Goal: Task Accomplishment & Management: Manage account settings

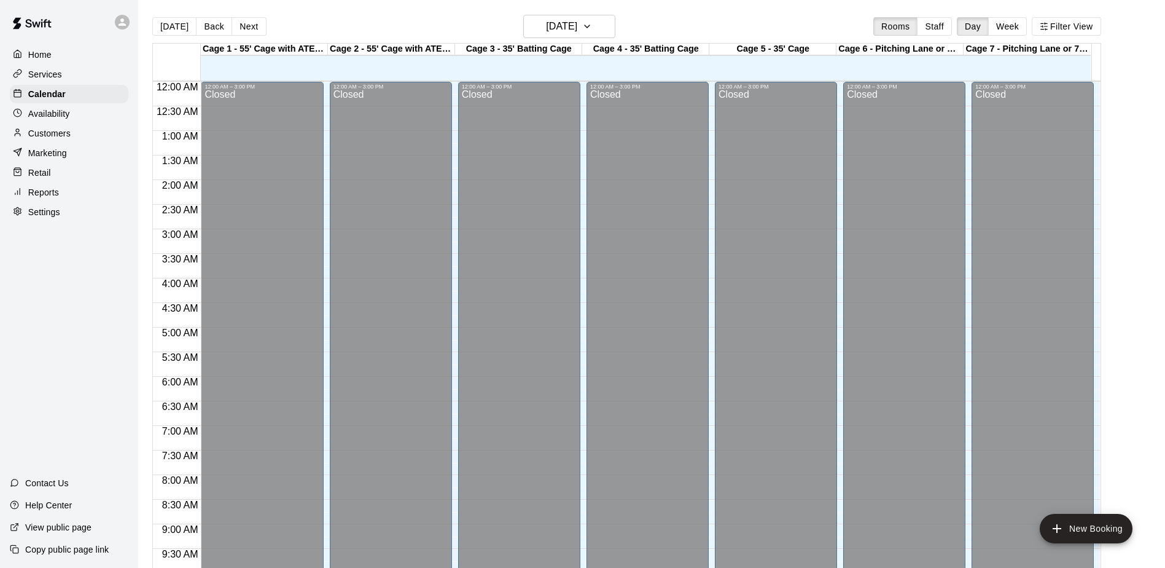
scroll to position [643, 0]
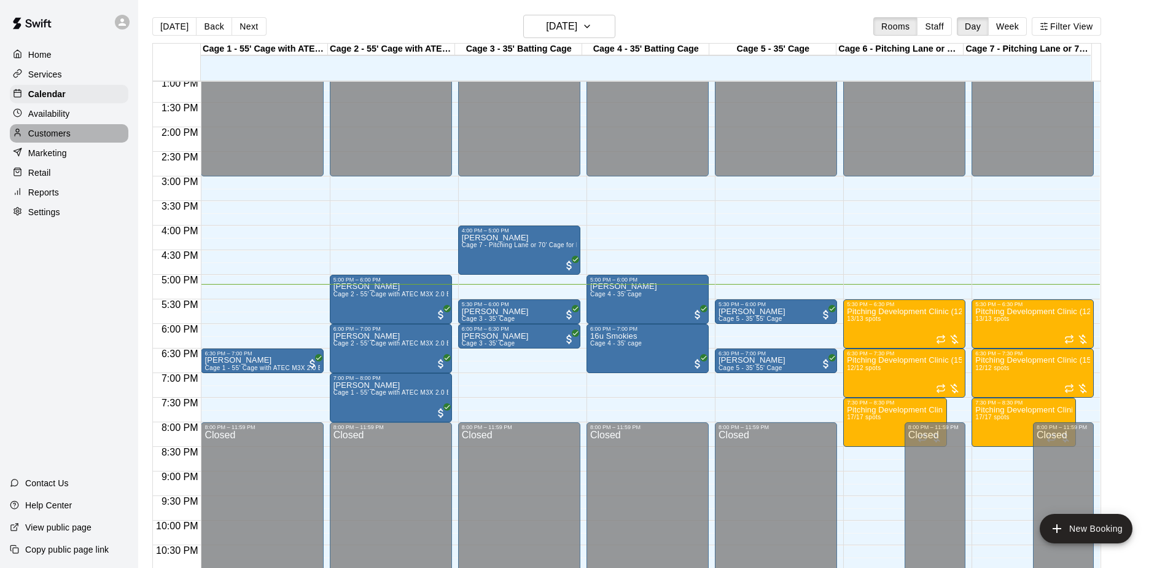
click at [58, 137] on p "Customers" at bounding box center [49, 133] width 42 height 12
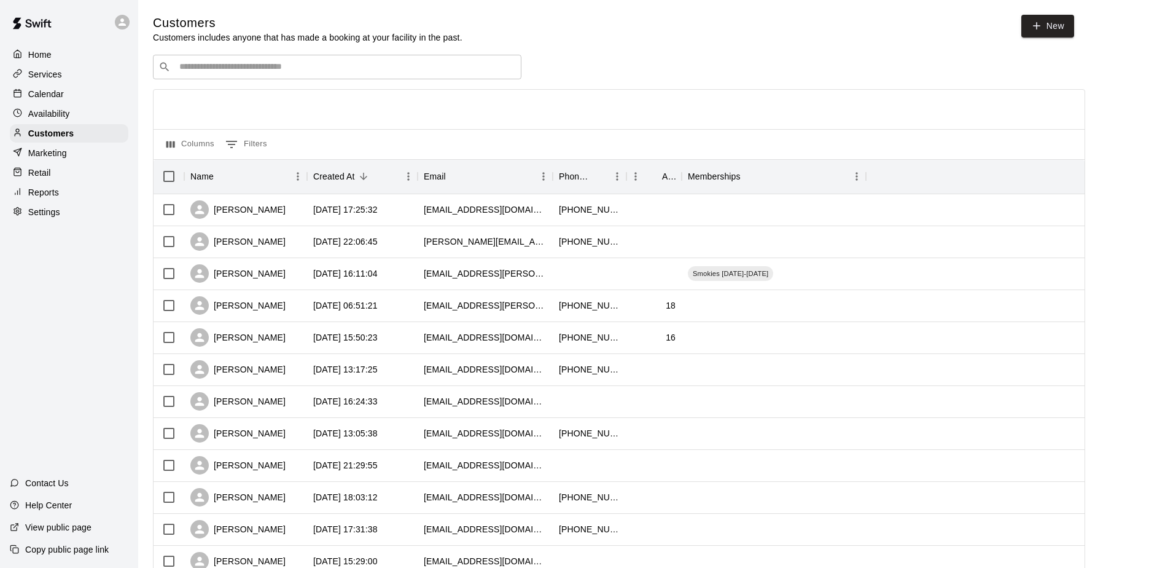
click at [260, 67] on input "Search customers by name or email" at bounding box center [346, 67] width 340 height 12
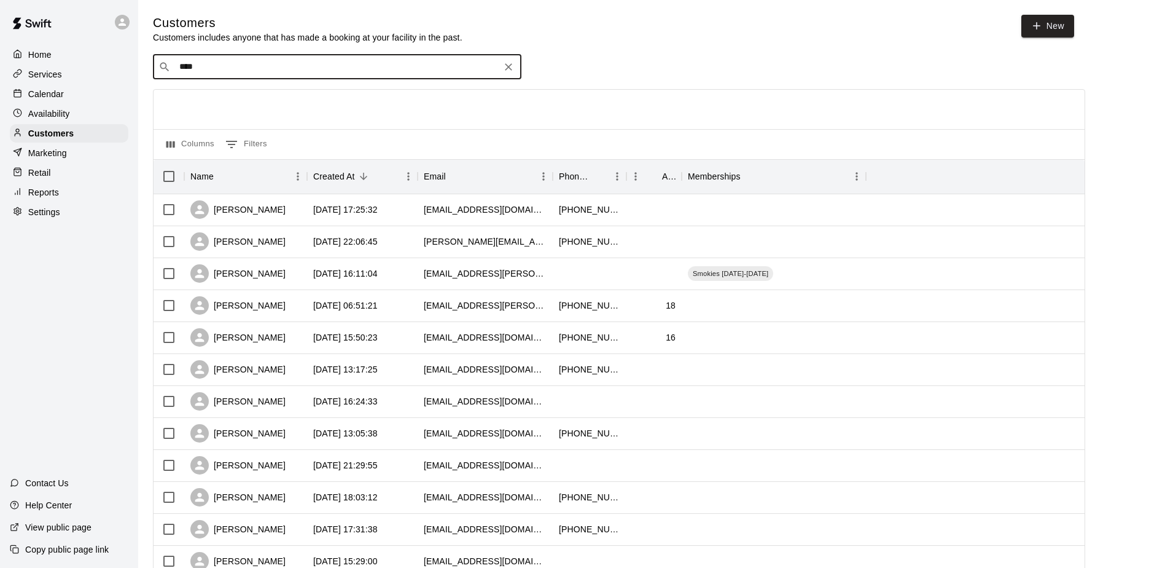
type input "*****"
drag, startPoint x: 222, startPoint y: 70, endPoint x: 161, endPoint y: 74, distance: 61.5
click at [161, 73] on div "​ ***** ​" at bounding box center [337, 67] width 369 height 25
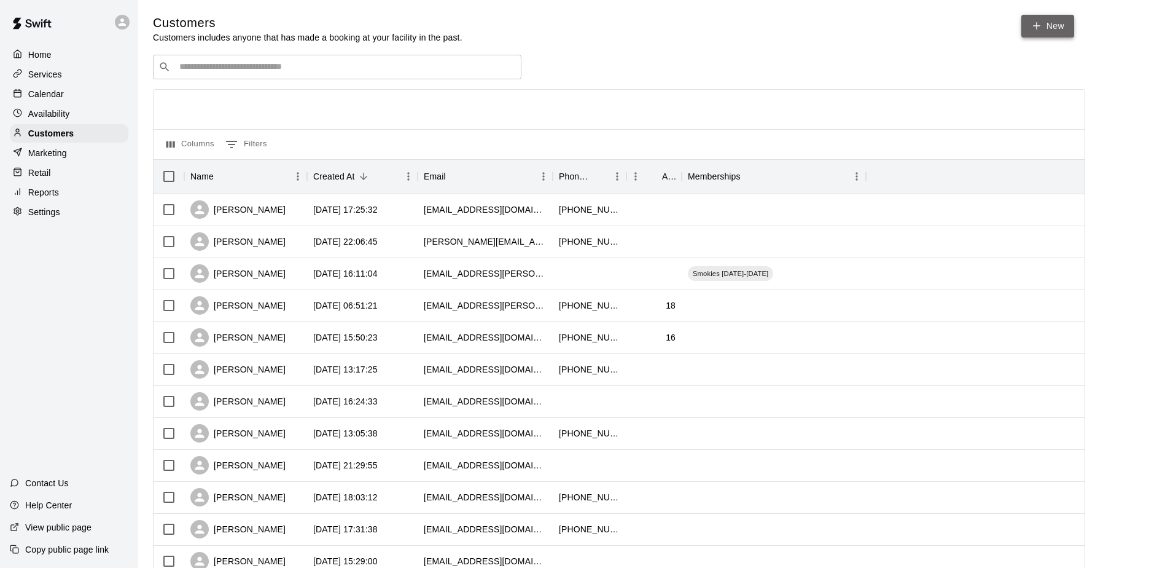
click at [1039, 24] on icon at bounding box center [1036, 25] width 11 height 11
select select "**"
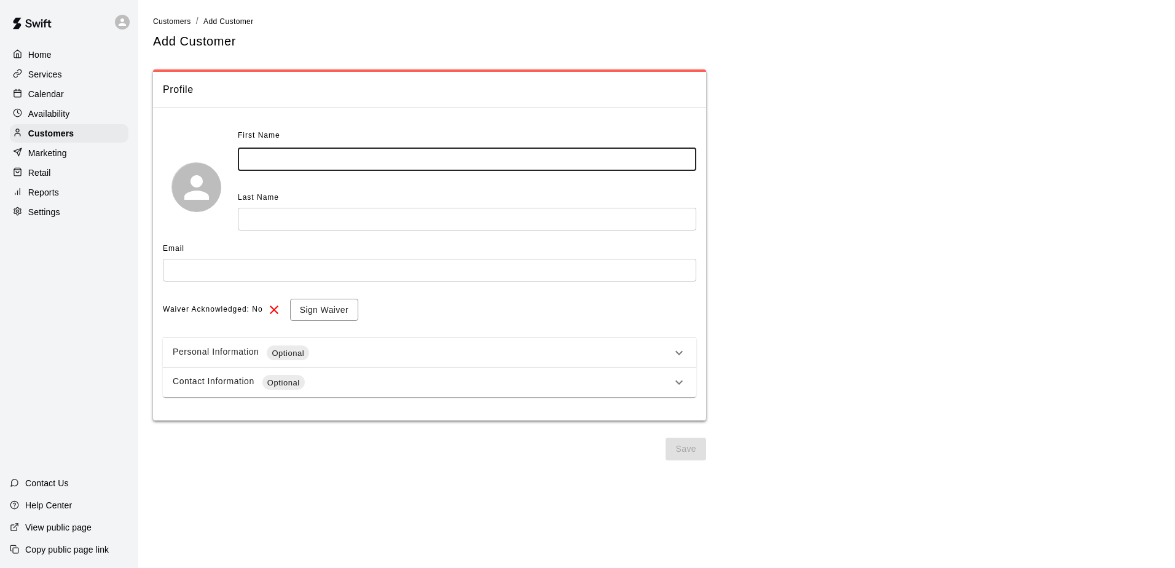
click at [307, 168] on input "text" at bounding box center [467, 159] width 458 height 23
type input "*****"
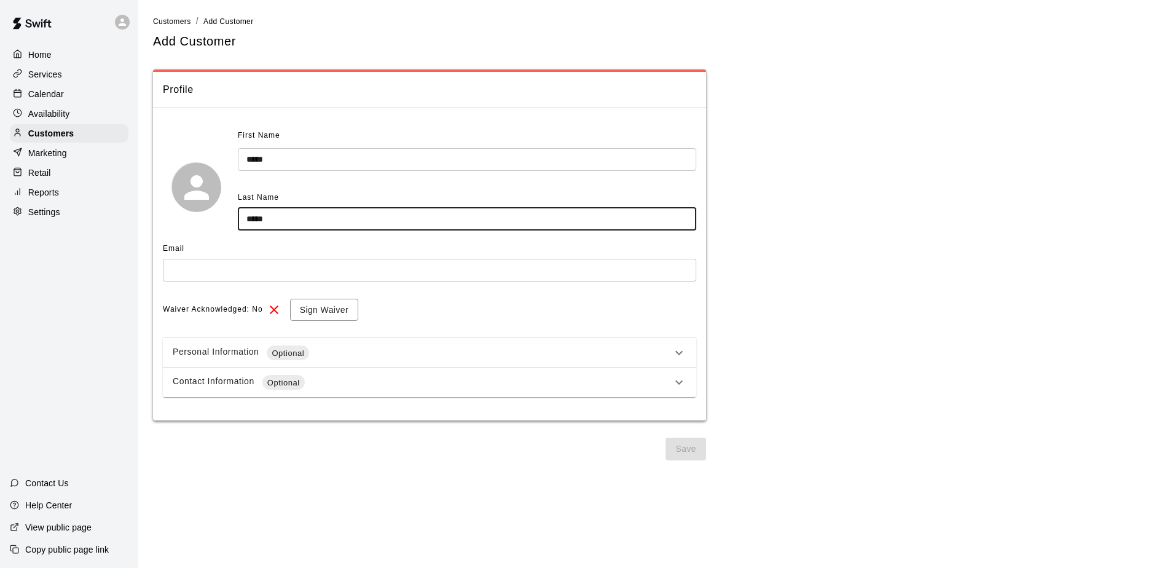
type input "*****"
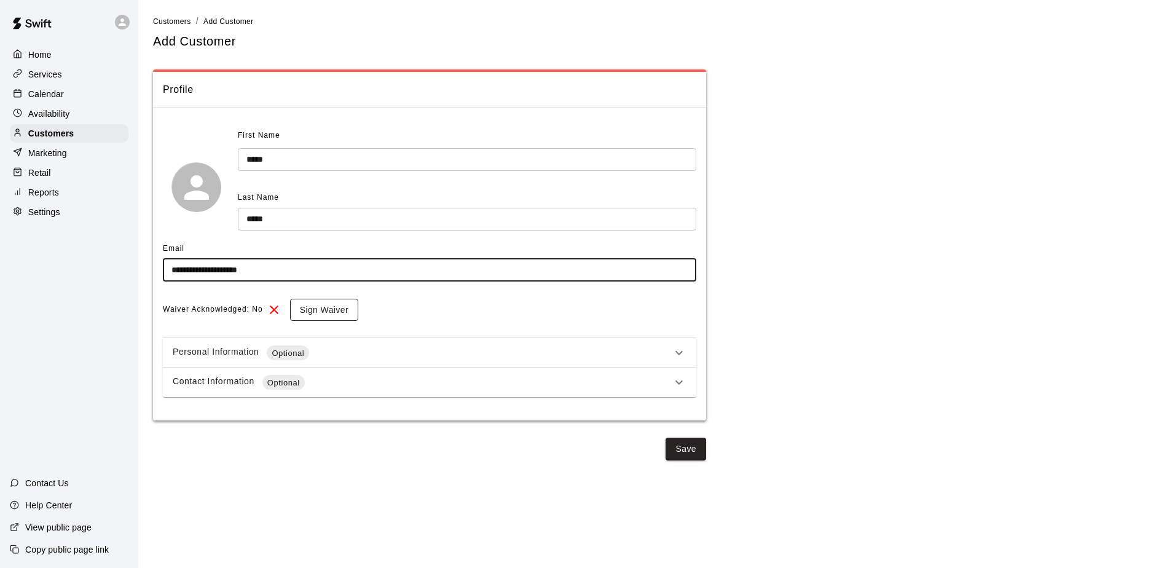
type input "**********"
click at [320, 307] on button "Sign Waiver" at bounding box center [324, 310] width 68 height 23
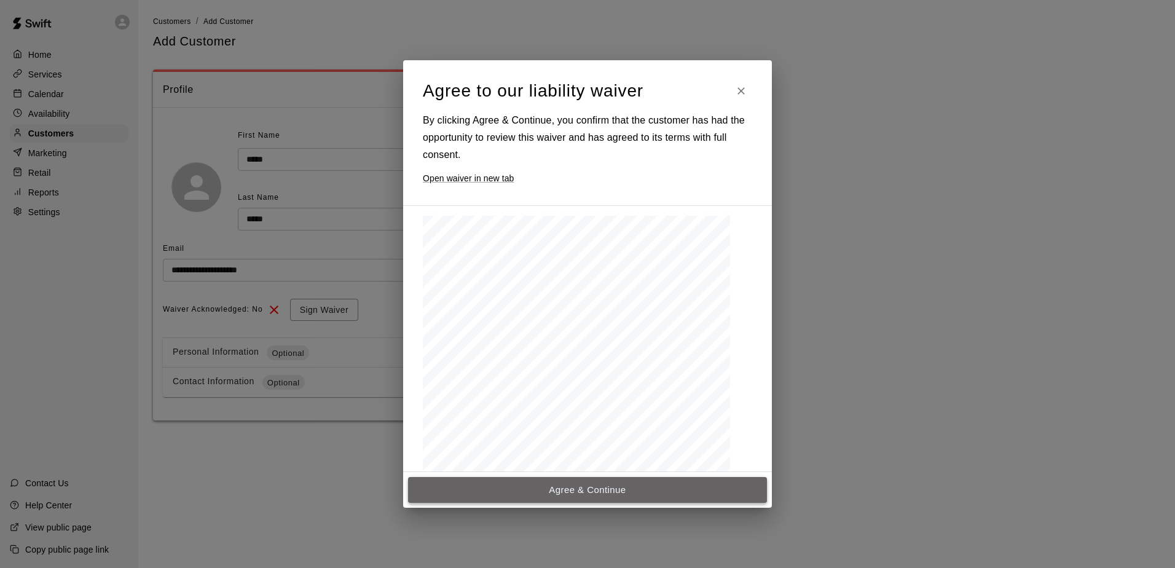
click at [592, 493] on button "Agree & Continue" at bounding box center [587, 490] width 359 height 26
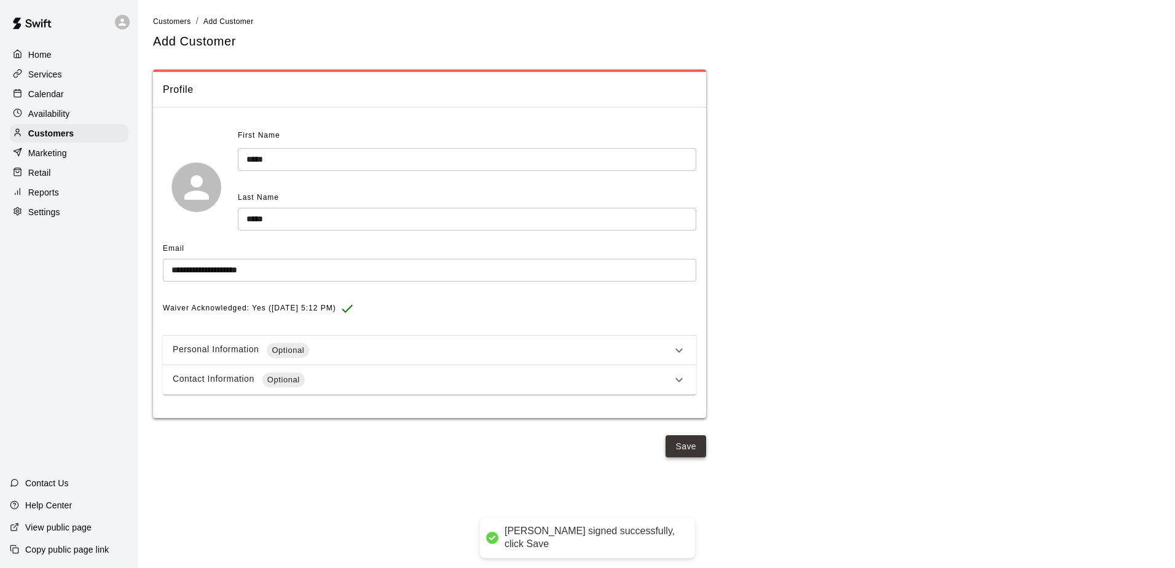
click at [689, 442] on button "Save" at bounding box center [685, 446] width 41 height 23
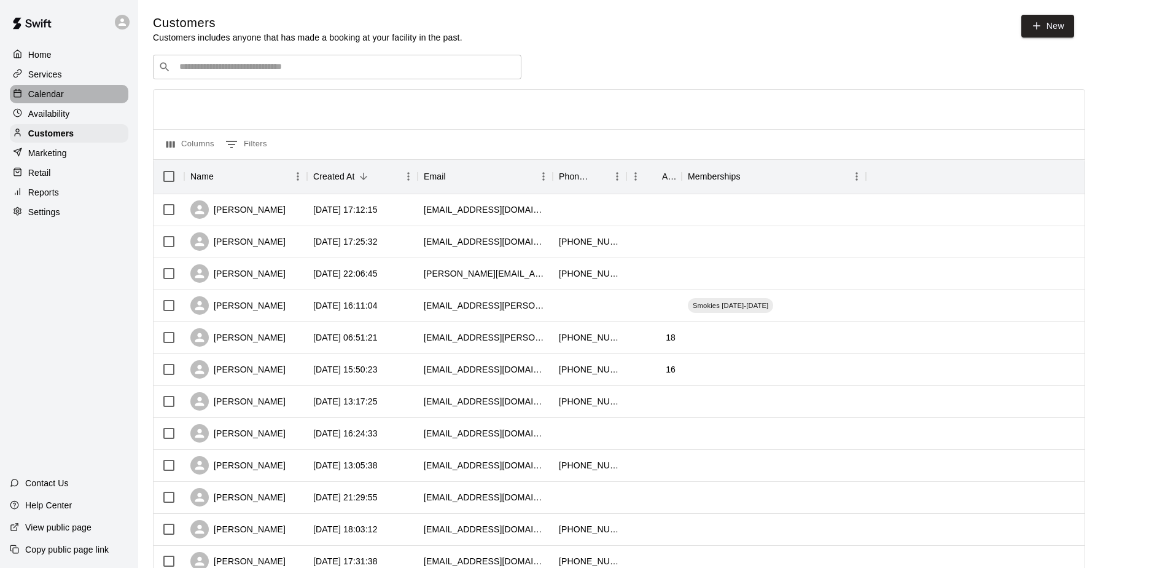
click at [47, 90] on p "Calendar" at bounding box center [46, 94] width 36 height 12
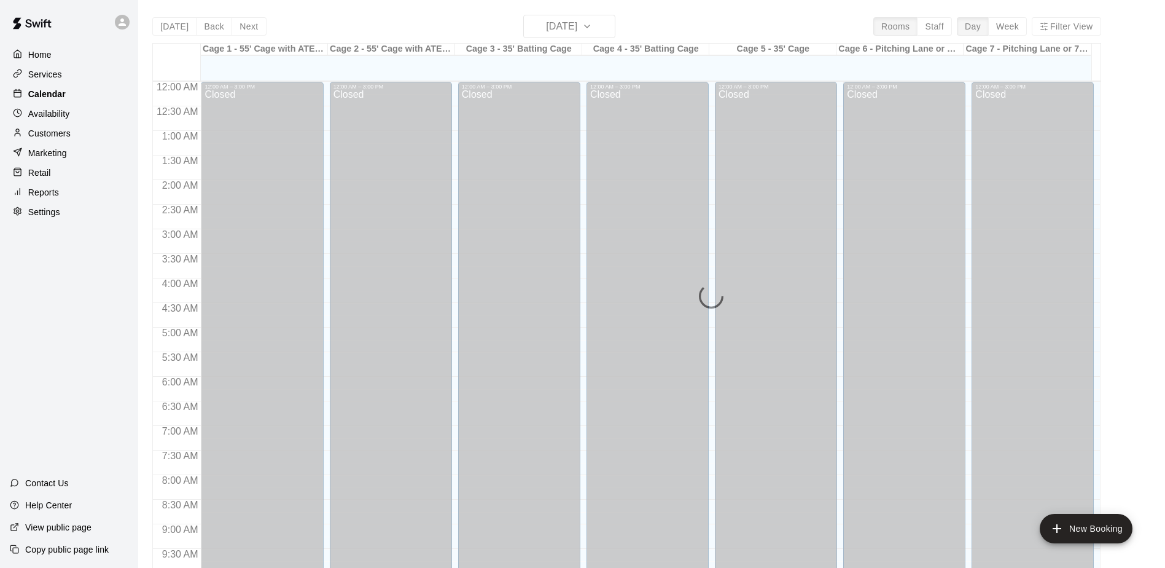
scroll to position [643, 0]
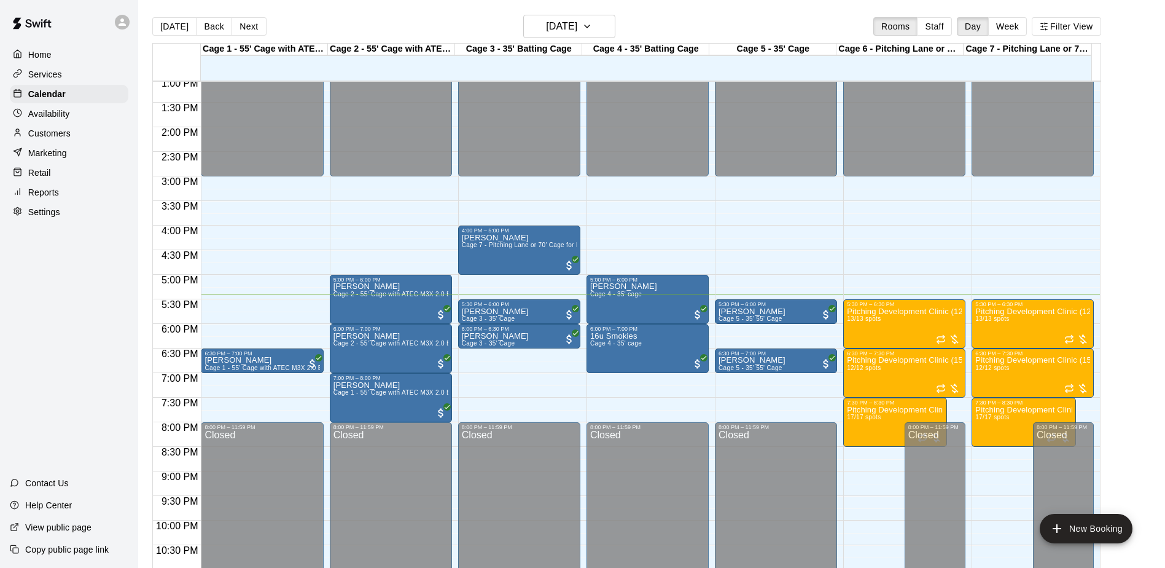
click at [42, 77] on p "Services" at bounding box center [45, 74] width 34 height 12
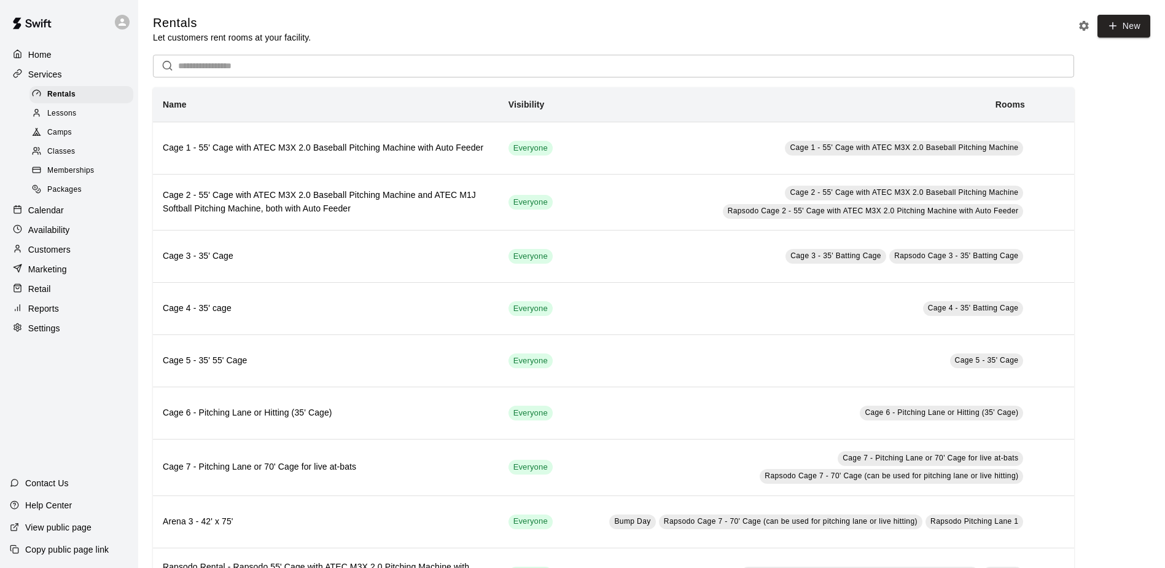
click at [64, 133] on span "Camps" at bounding box center [59, 133] width 25 height 12
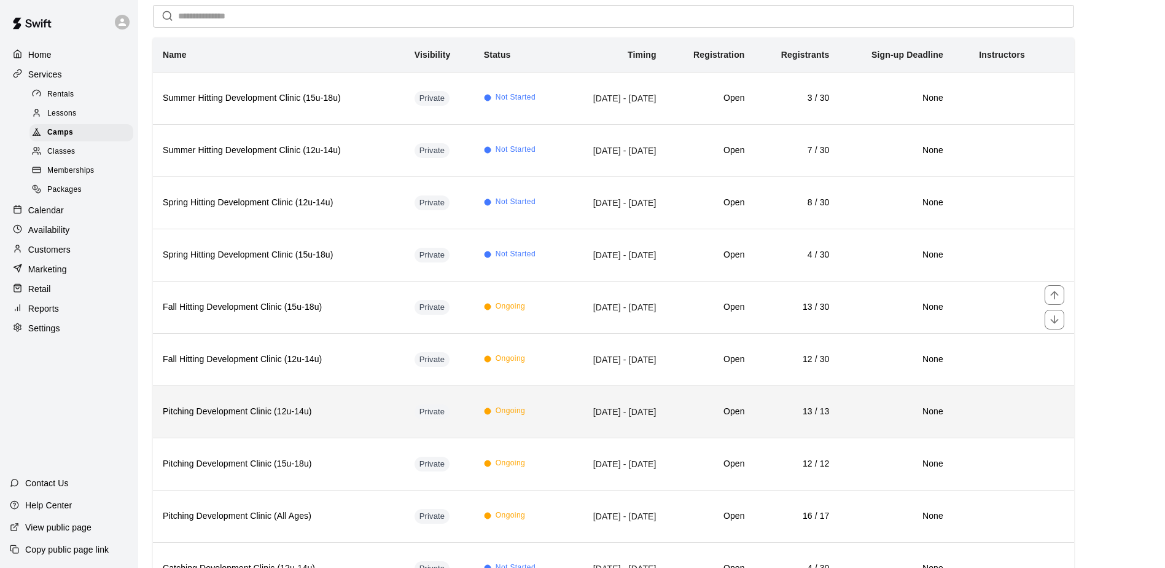
scroll to position [123, 0]
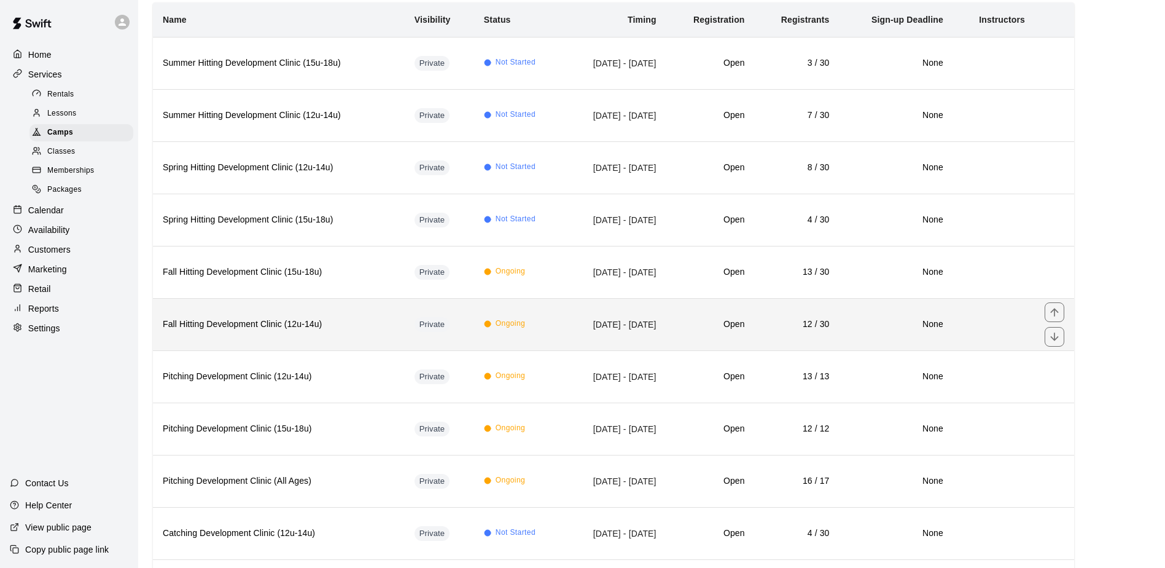
click at [367, 327] on h6 "Fall Hitting Development Clinic (12u-14u)" at bounding box center [279, 325] width 232 height 14
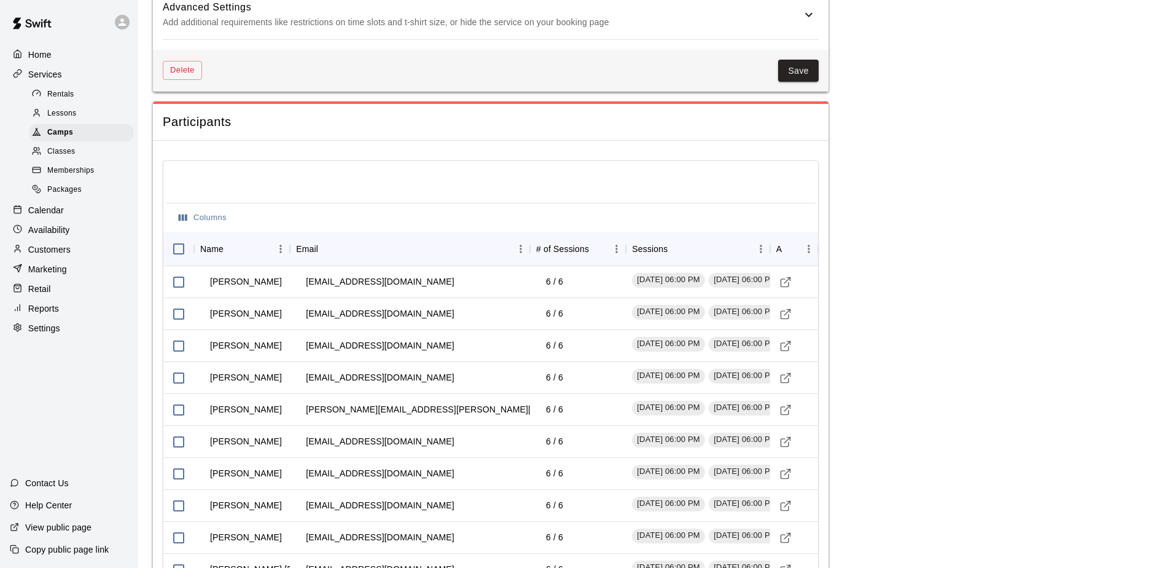
scroll to position [1106, 0]
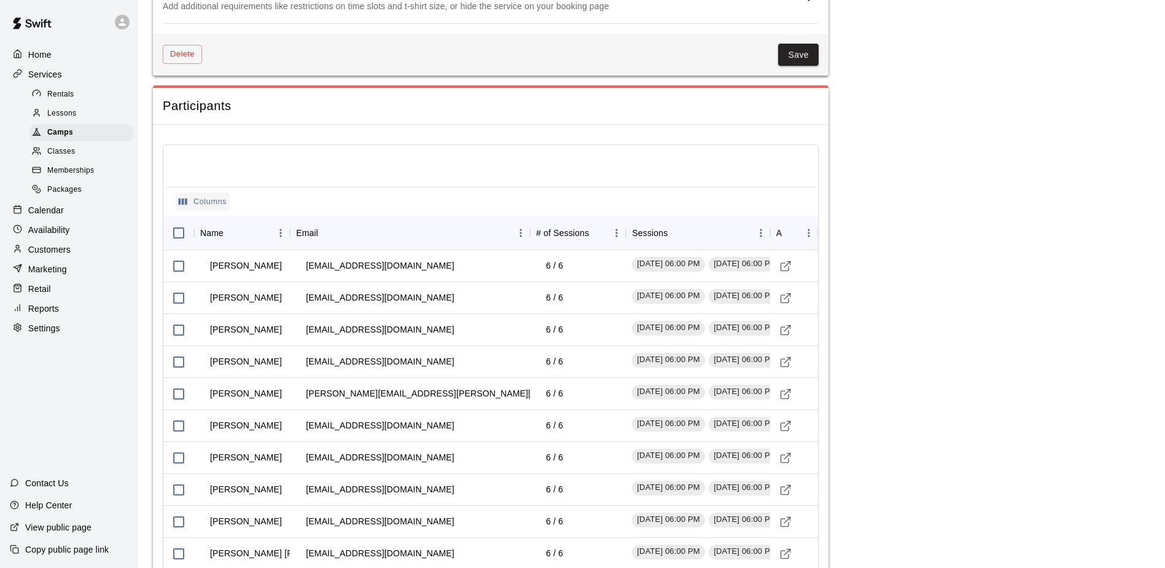
click at [198, 203] on button "Columns" at bounding box center [203, 201] width 54 height 19
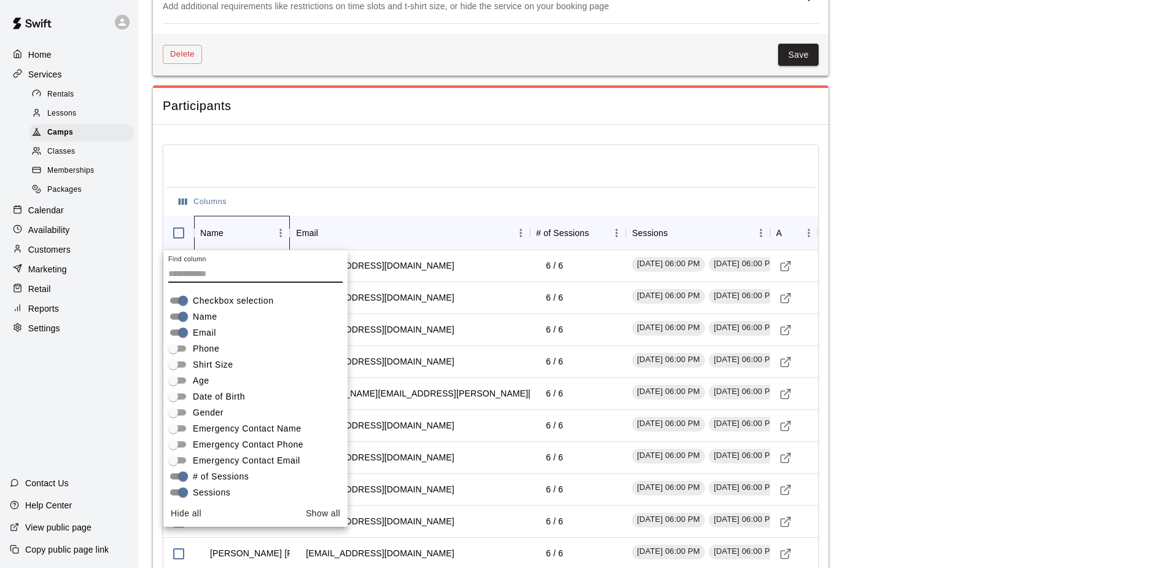
click at [260, 228] on div "Name" at bounding box center [235, 233] width 71 height 34
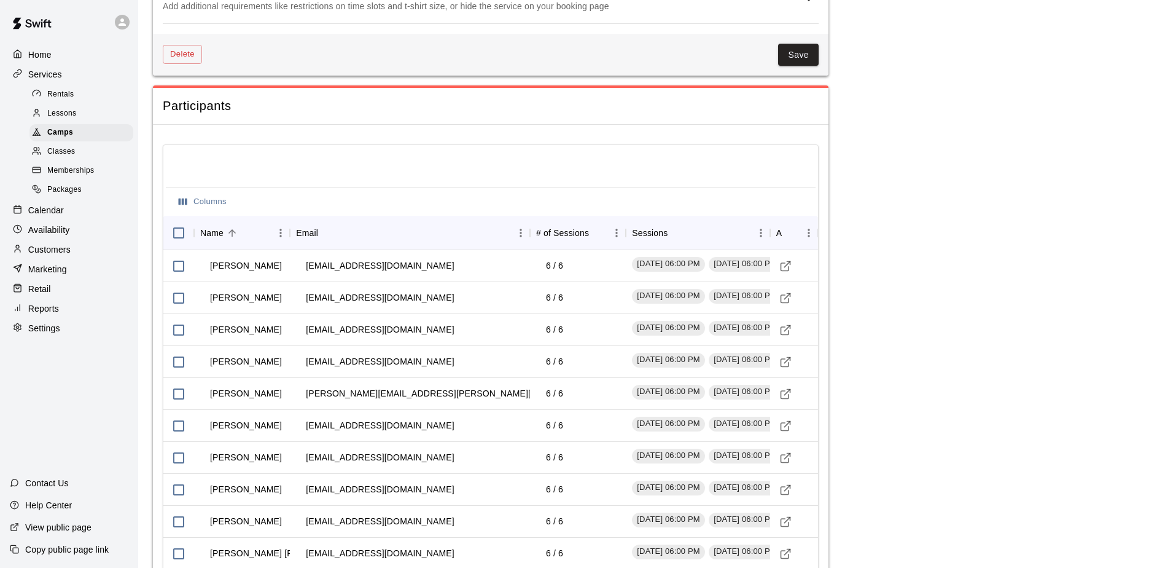
click at [276, 203] on div "Columns" at bounding box center [491, 201] width 650 height 29
click at [214, 206] on button "Columns" at bounding box center [203, 201] width 54 height 19
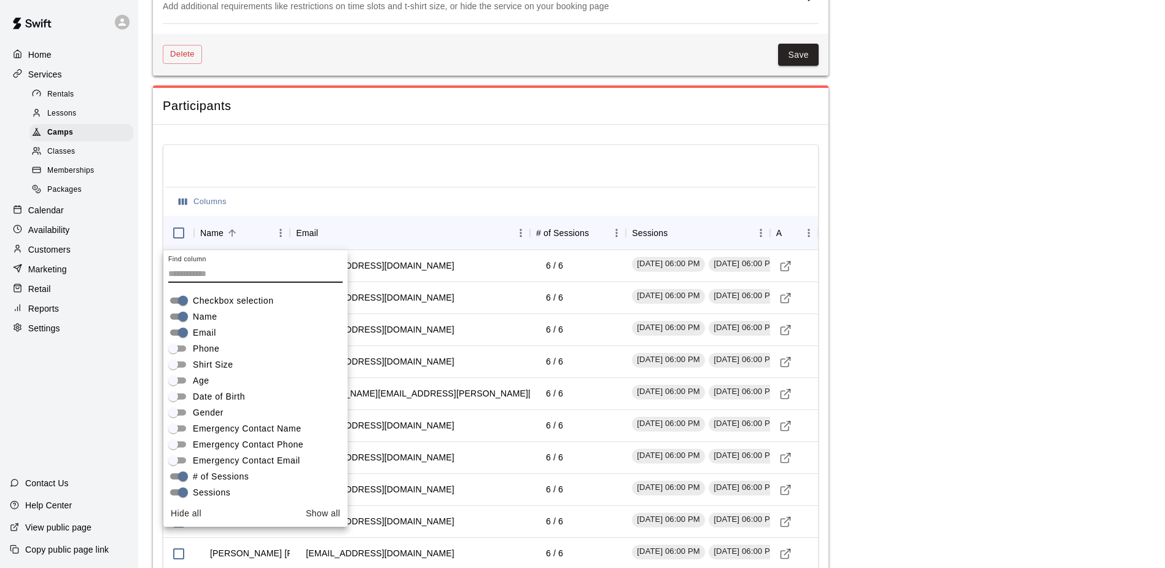
scroll to position [21, 0]
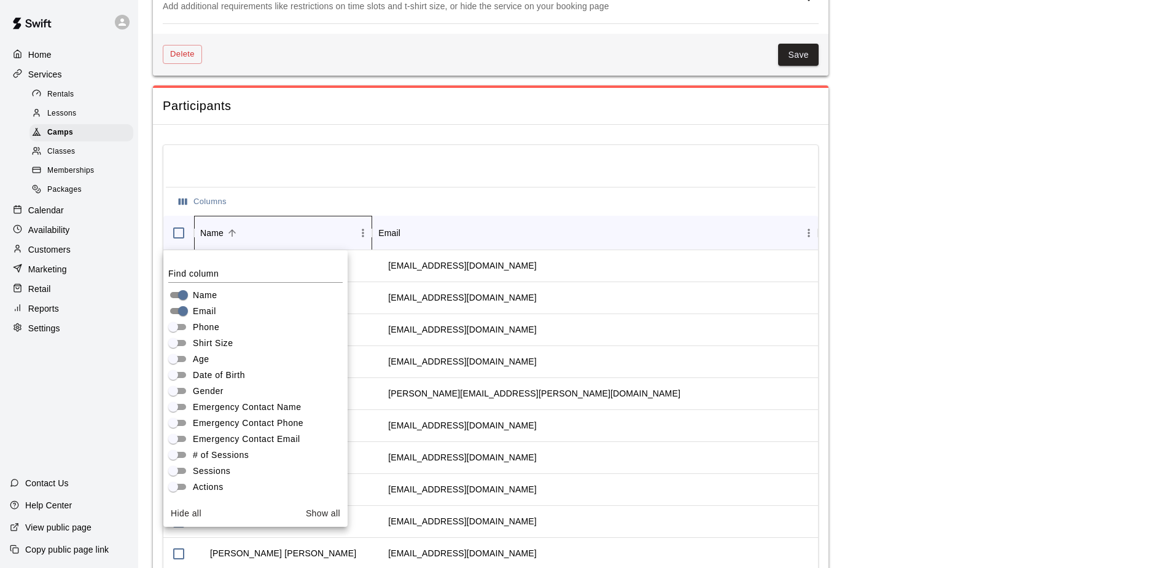
click at [261, 234] on div "Name" at bounding box center [277, 233] width 154 height 34
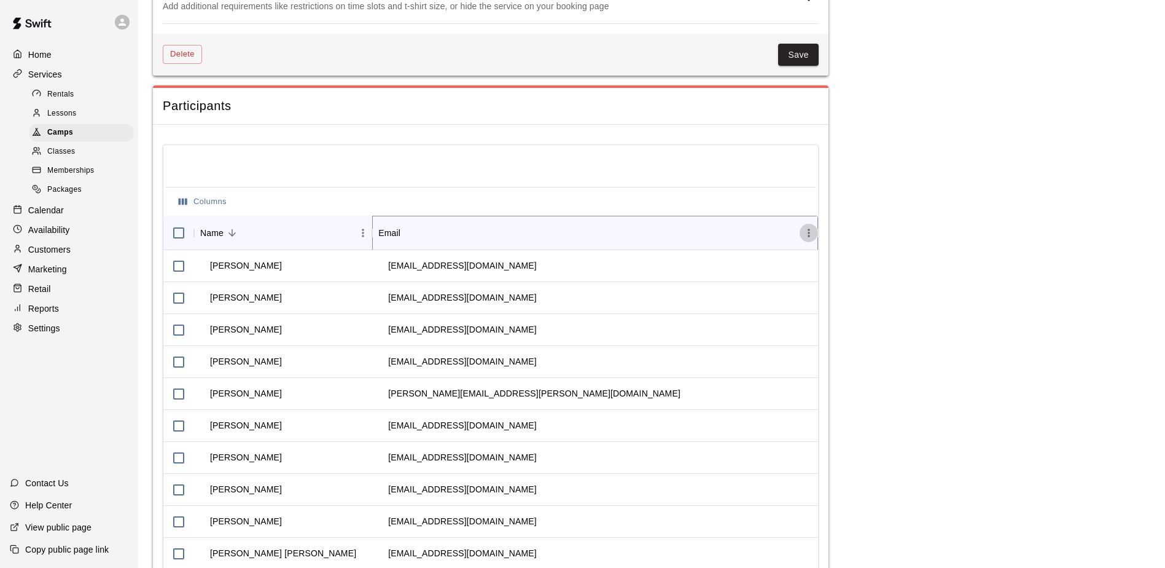
click at [808, 229] on icon "Menu" at bounding box center [809, 233] width 2 height 8
click at [722, 363] on span "Manage columns" at bounding box center [753, 359] width 111 height 13
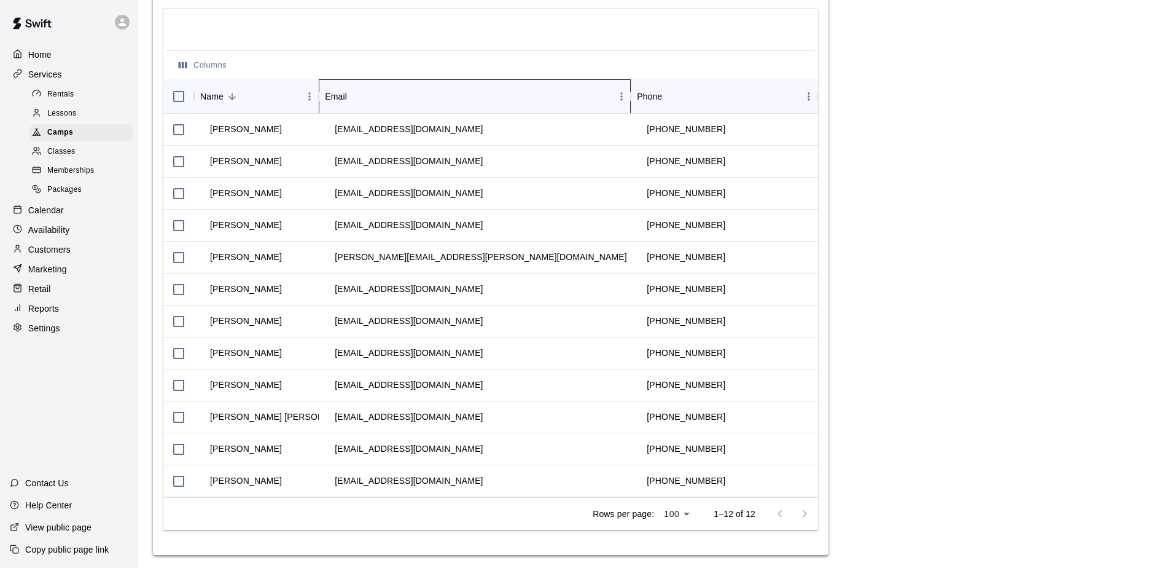
scroll to position [1244, 0]
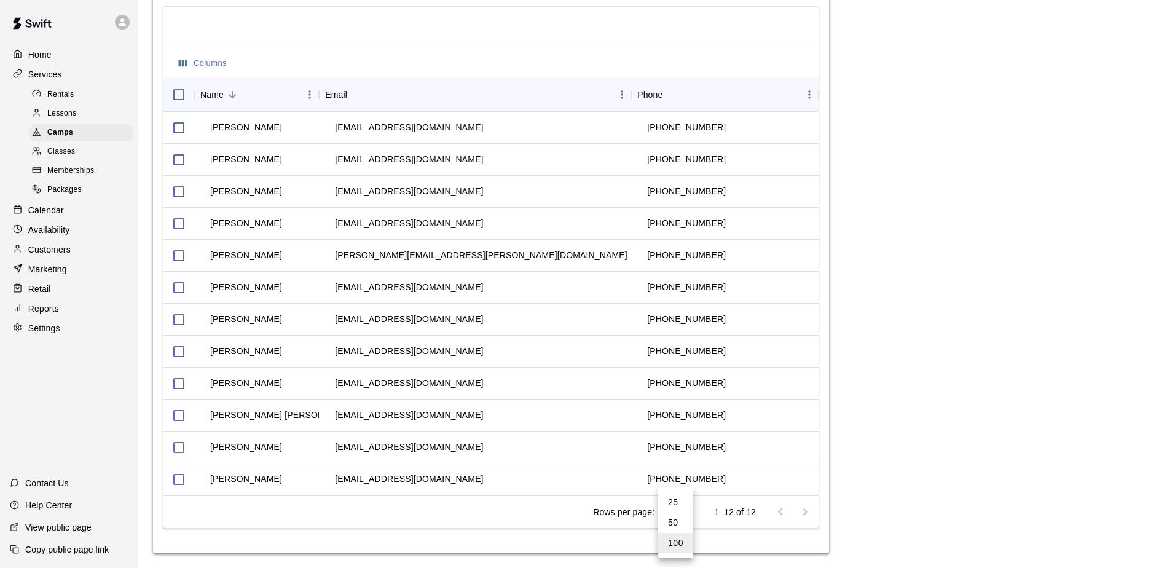
click at [838, 498] on div at bounding box center [587, 284] width 1175 height 568
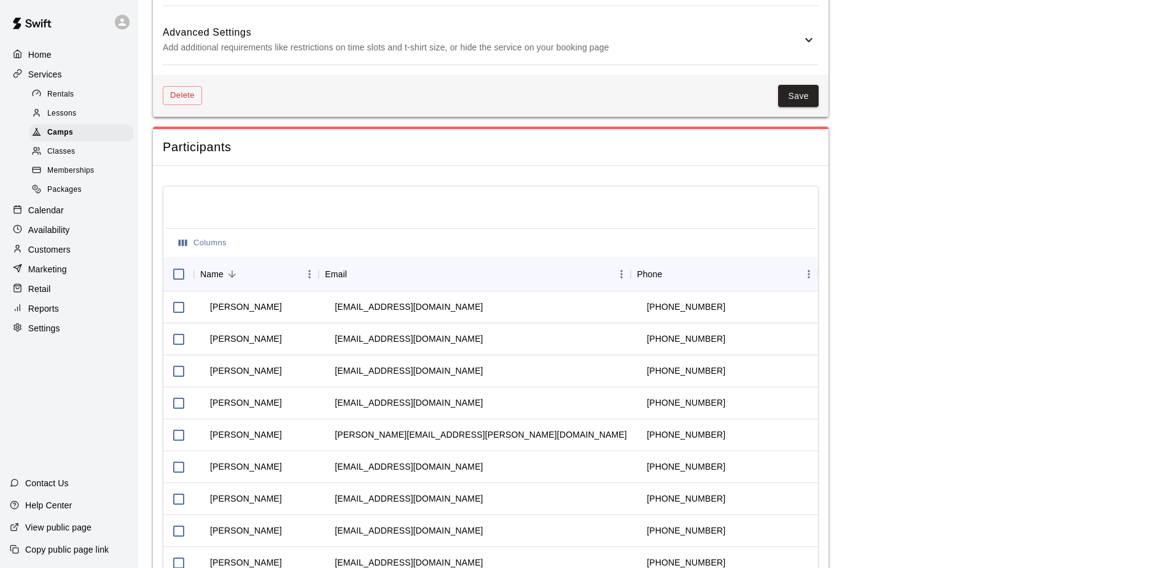
scroll to position [1060, 0]
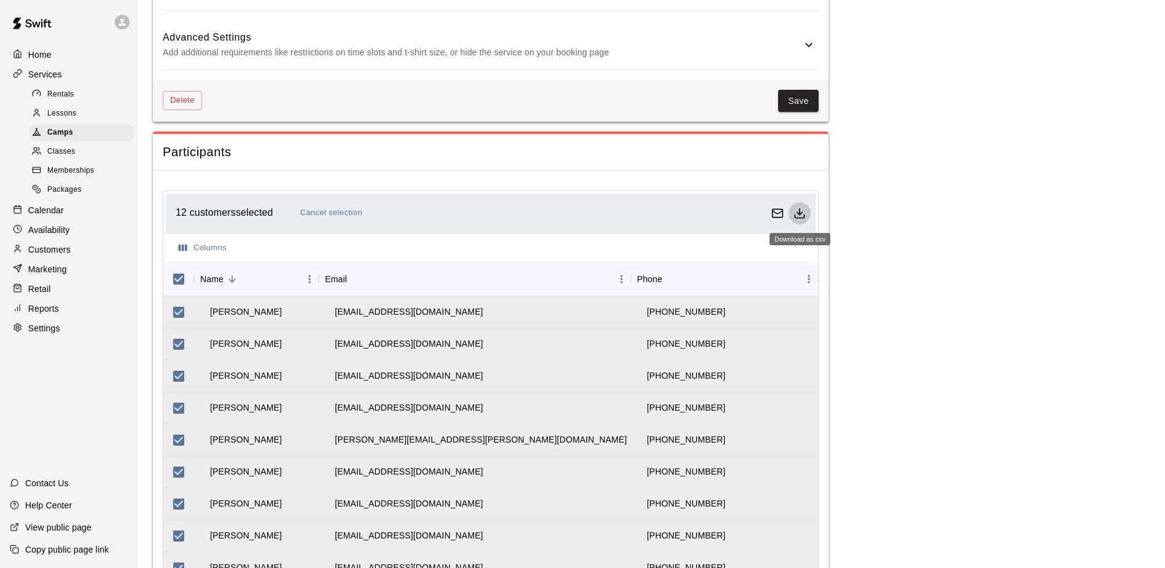
click at [802, 219] on icon "Download as csv" at bounding box center [800, 213] width 12 height 12
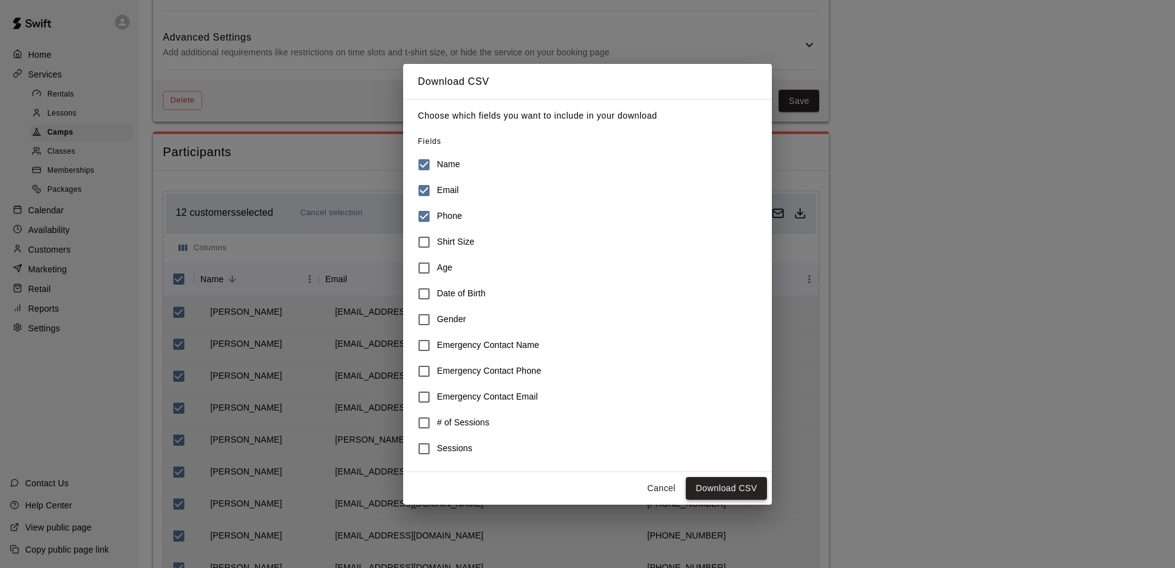
click at [730, 494] on button "Download CSV" at bounding box center [726, 488] width 81 height 23
click at [667, 487] on button "Cancel" at bounding box center [660, 488] width 39 height 23
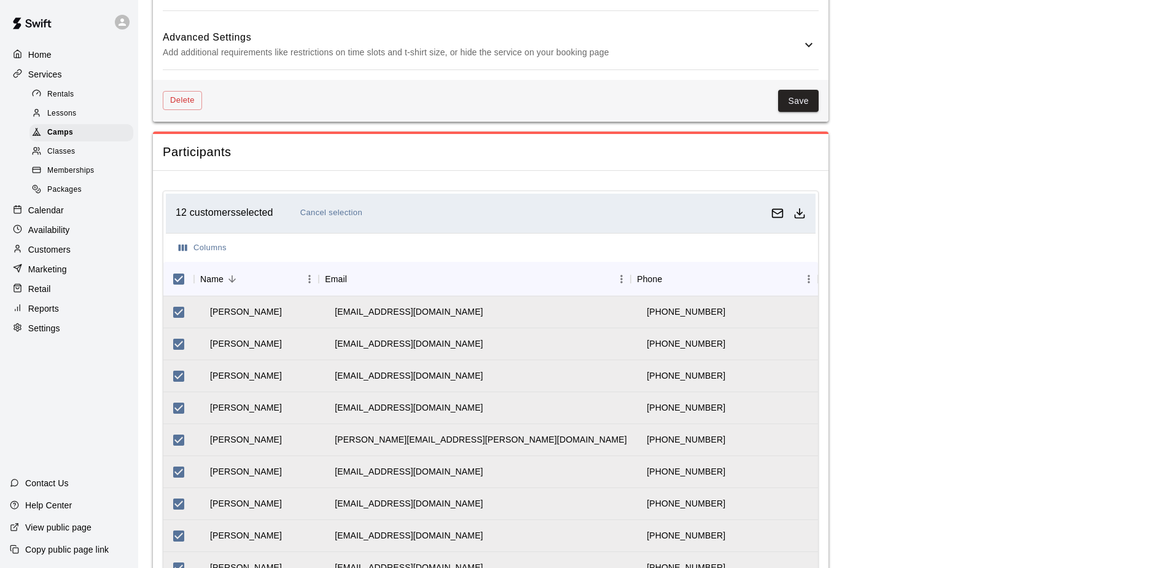
click at [26, 214] on div at bounding box center [20, 211] width 15 height 12
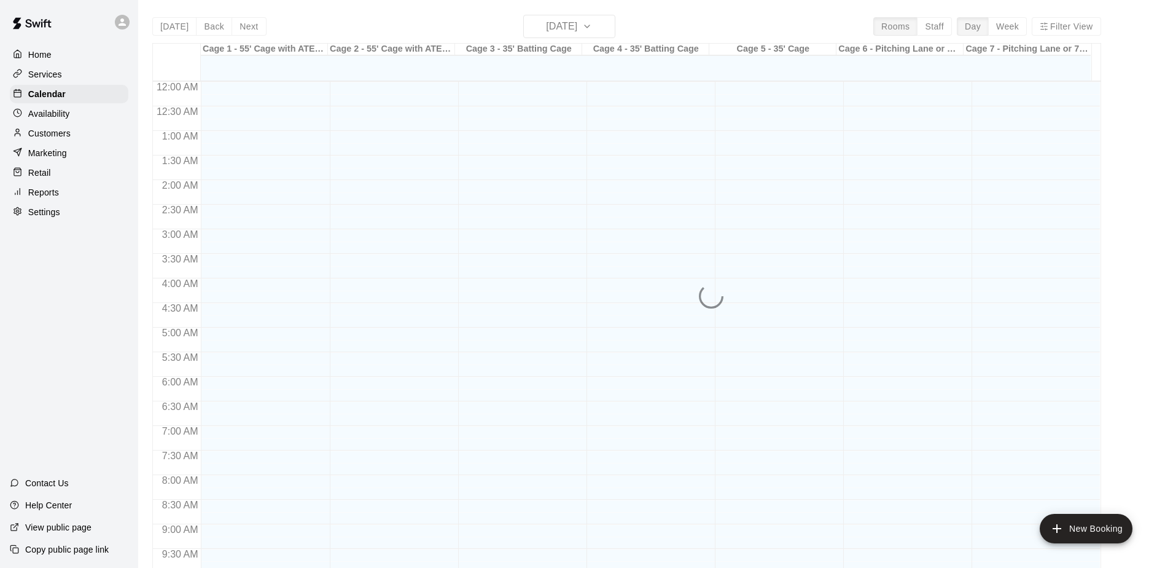
scroll to position [643, 0]
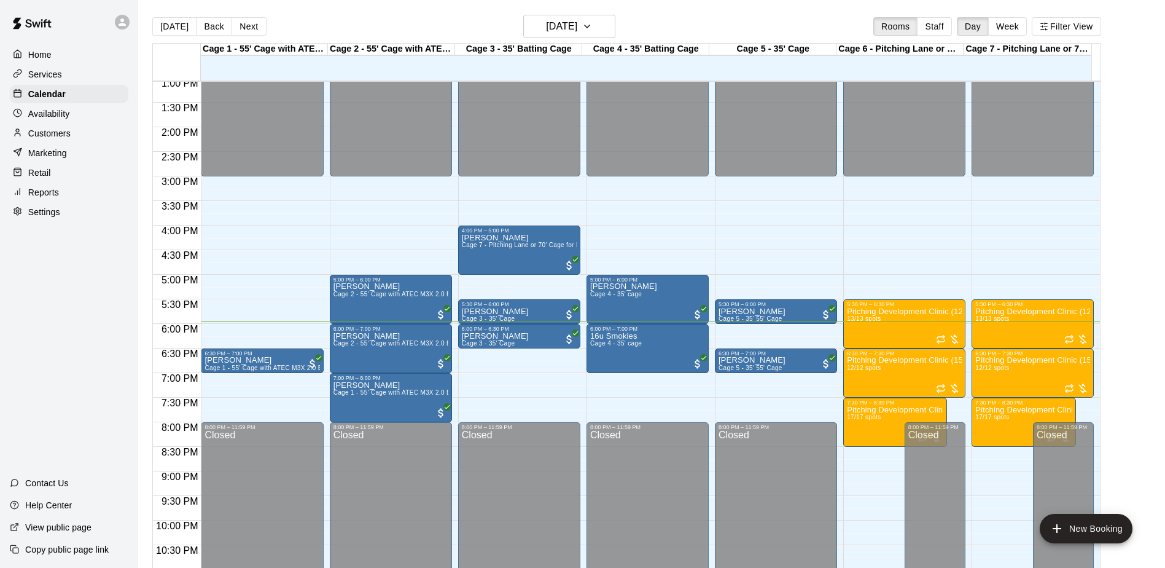
click at [249, 33] on button "Next" at bounding box center [249, 26] width 34 height 18
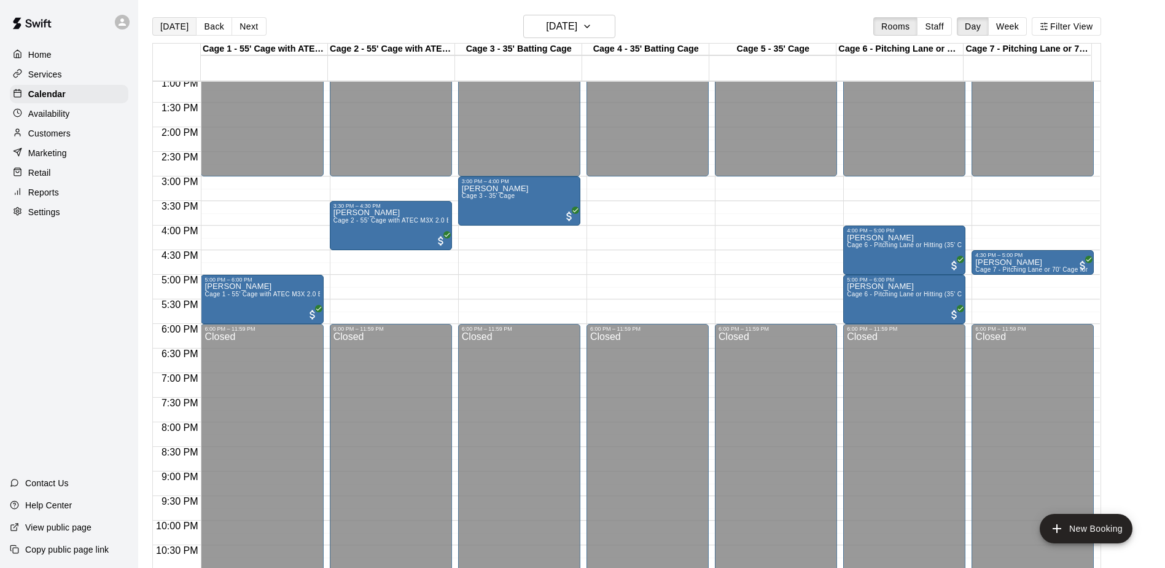
click at [178, 27] on button "[DATE]" at bounding box center [174, 26] width 44 height 18
